Goal: Check status: Check status

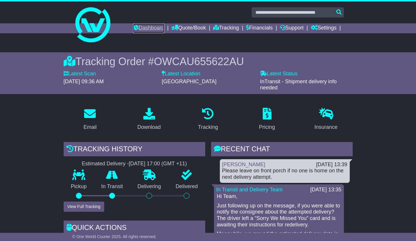
click at [137, 26] on link "Dashboard" at bounding box center [148, 28] width 31 height 10
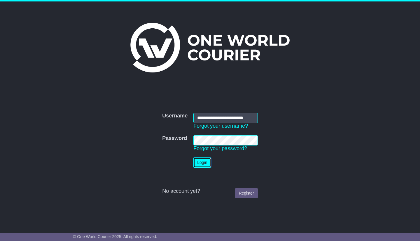
click at [201, 163] on button "Login" at bounding box center [201, 162] width 17 height 10
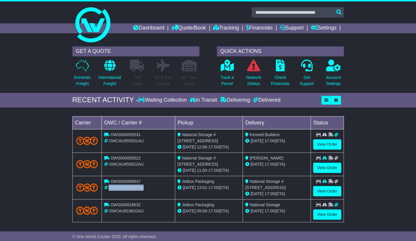
drag, startPoint x: 146, startPoint y: 188, endPoint x: 109, endPoint y: 187, distance: 36.5
click at [109, 187] on div "OWCAU656937AU" at bounding box center [138, 187] width 69 height 6
copy span "OWCAU656937AU"
click at [329, 189] on link "View Order" at bounding box center [327, 191] width 28 height 10
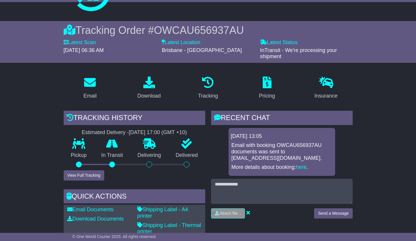
scroll to position [29, 0]
